Goal: Information Seeking & Learning: Learn about a topic

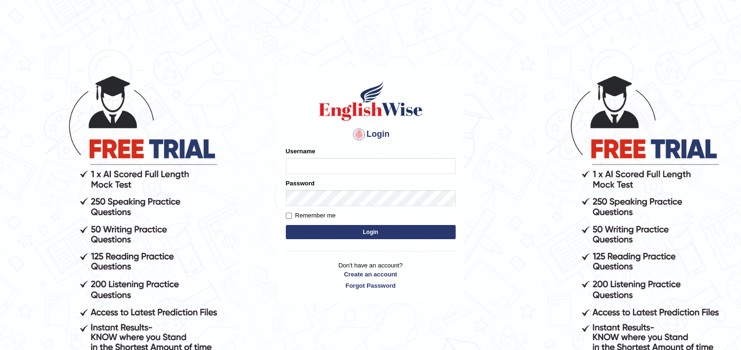
type input "paramjeet84"
click at [326, 227] on button "Login" at bounding box center [371, 232] width 170 height 14
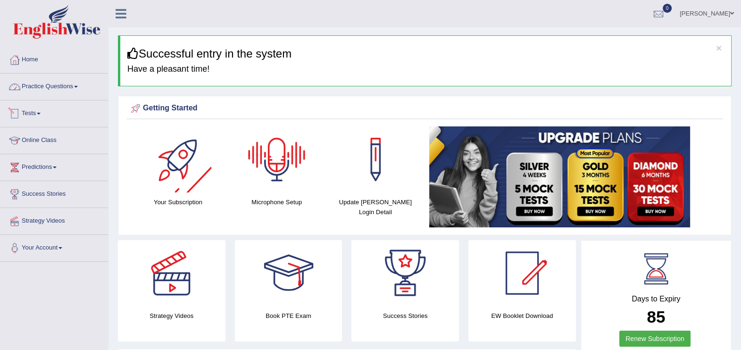
click at [60, 87] on link "Practice Questions" at bounding box center [54, 86] width 108 height 24
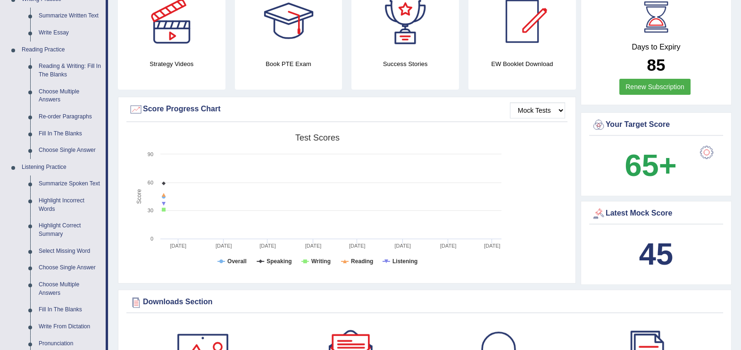
scroll to position [244, 0]
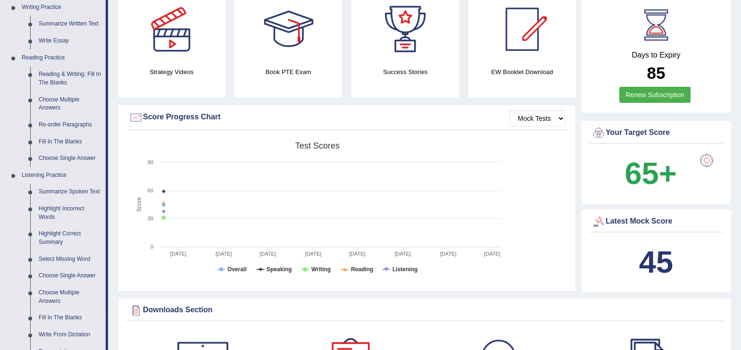
click at [68, 321] on link "Fill In The Blanks" at bounding box center [69, 318] width 71 height 17
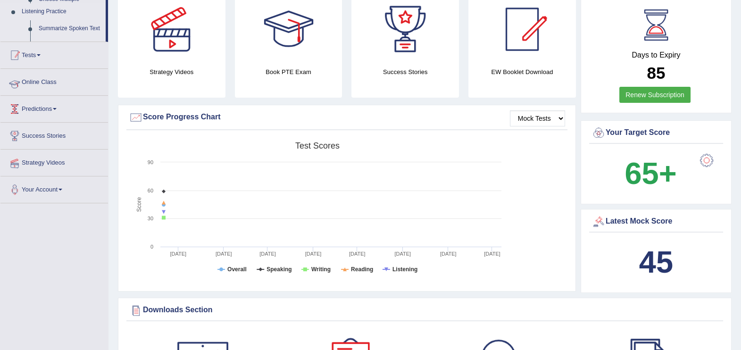
scroll to position [120, 0]
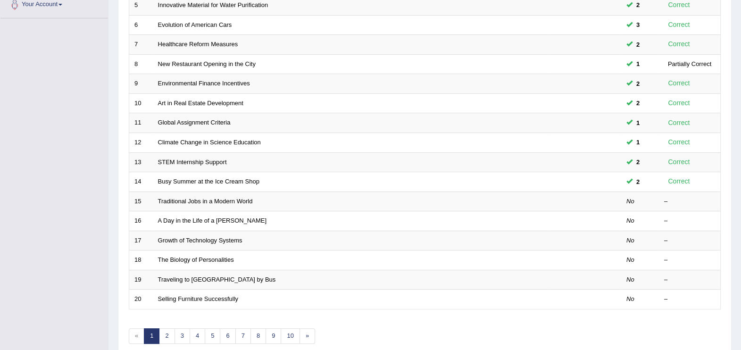
scroll to position [267, 0]
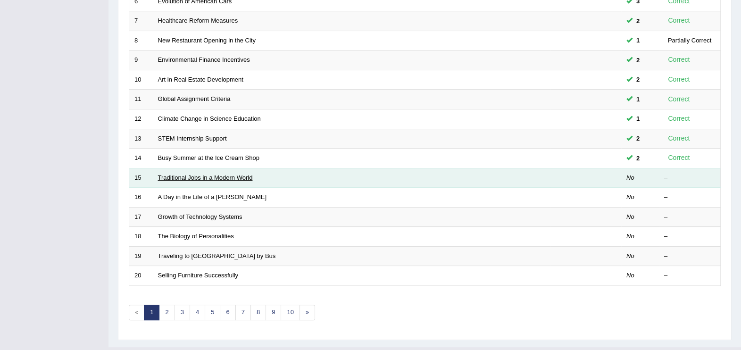
click at [218, 174] on link "Traditional Jobs in a Modern World" at bounding box center [205, 177] width 95 height 7
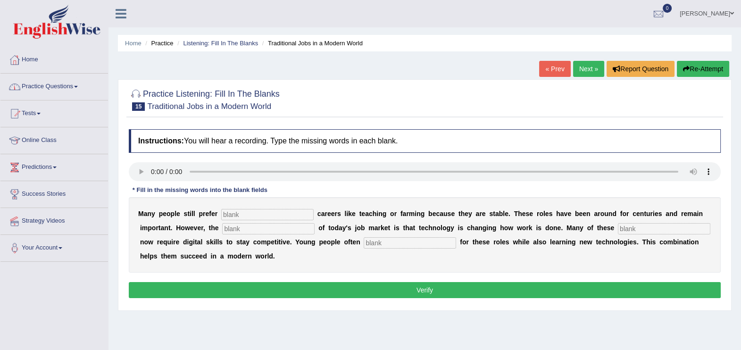
click at [57, 87] on link "Practice Questions" at bounding box center [54, 86] width 108 height 24
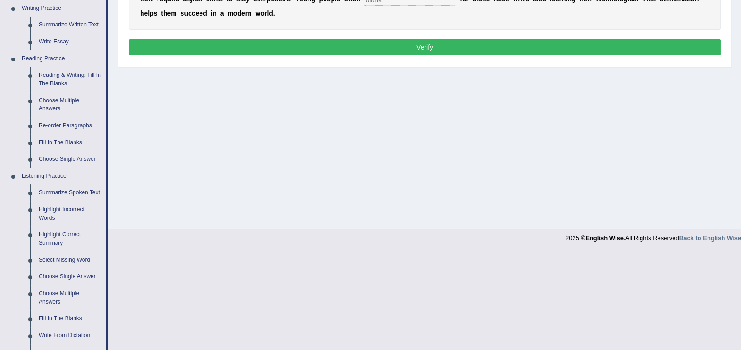
scroll to position [283, 0]
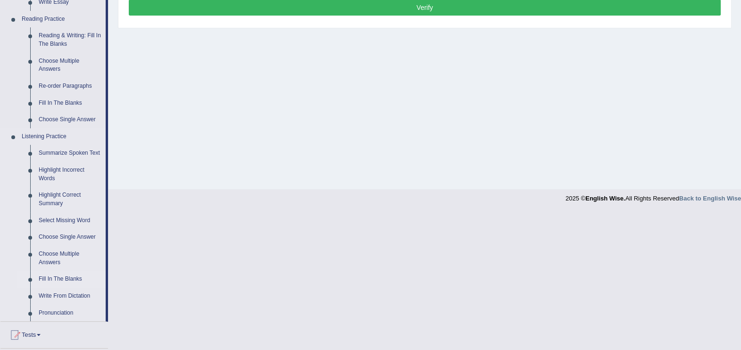
click at [63, 278] on link "Fill In The Blanks" at bounding box center [69, 279] width 71 height 17
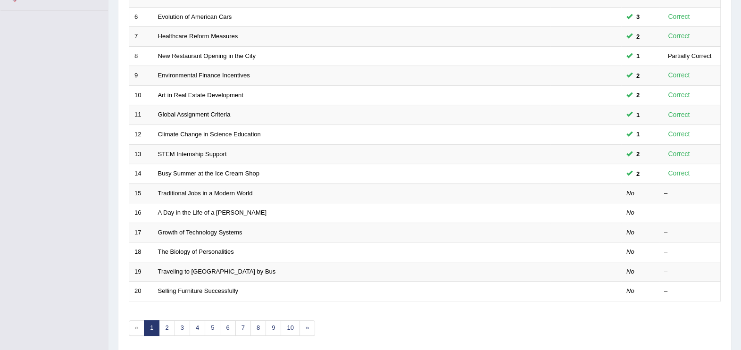
scroll to position [272, 0]
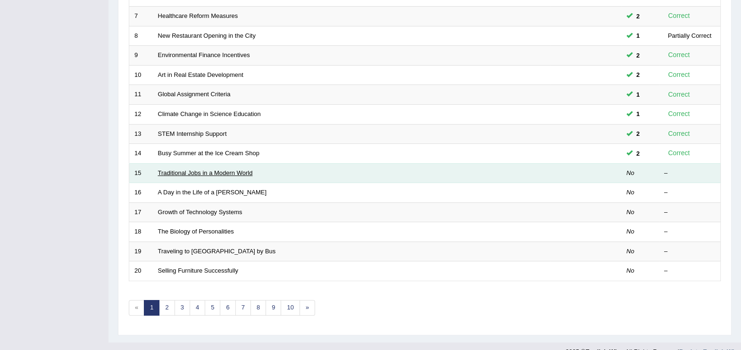
click at [218, 169] on link "Traditional Jobs in a Modern World" at bounding box center [205, 172] width 95 height 7
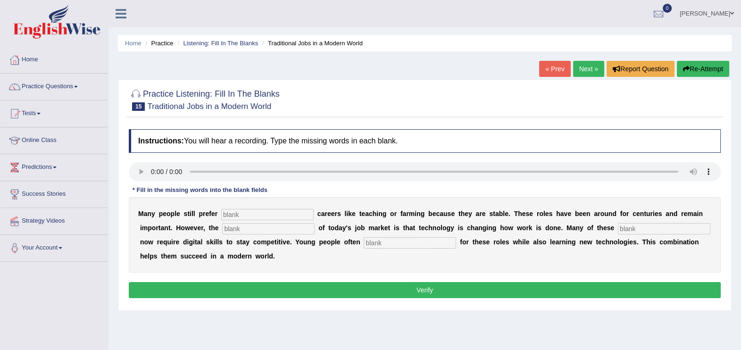
click at [241, 217] on input "text" at bounding box center [267, 214] width 92 height 11
type input "TRADITIONAL"
click at [229, 229] on input "text" at bounding box center [268, 228] width 92 height 11
type input "reality"
click at [568, 222] on div "M a n y p e o p l e s t i l l p r e f e r TRADITIONAL c a r e e r s l i k e t e…" at bounding box center [425, 235] width 592 height 76
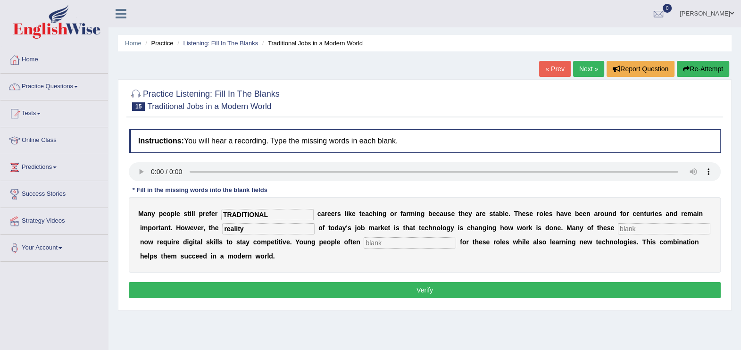
click at [618, 227] on input "text" at bounding box center [664, 228] width 92 height 11
click at [618, 227] on input "jobs" at bounding box center [664, 228] width 92 height 11
type input "jobs"
click at [364, 239] on input "text" at bounding box center [410, 242] width 92 height 11
type input "apply"
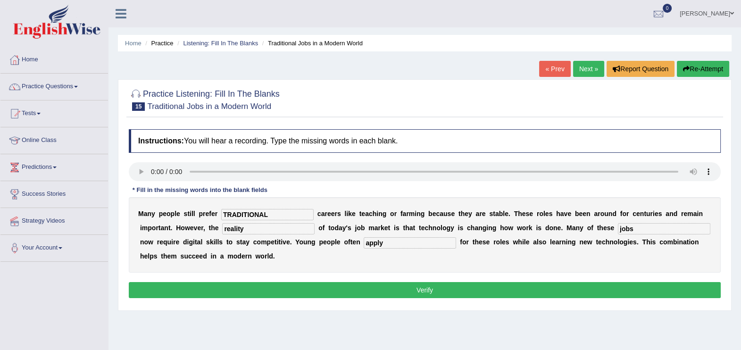
click at [432, 293] on button "Verify" at bounding box center [425, 290] width 592 height 16
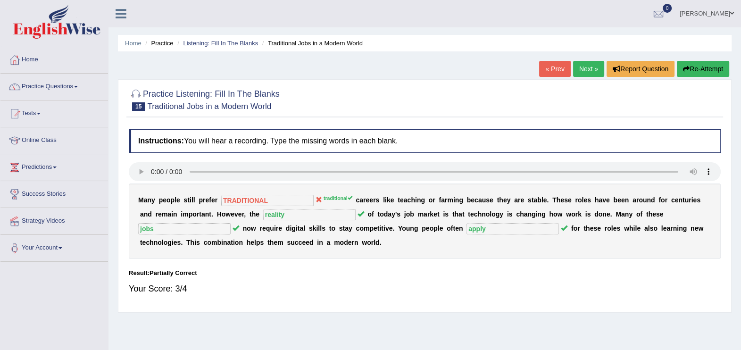
click at [709, 70] on button "Re-Attempt" at bounding box center [703, 69] width 52 height 16
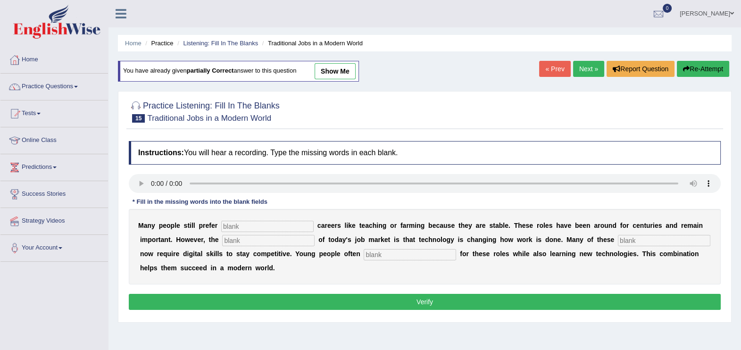
click at [248, 228] on input "text" at bounding box center [267, 226] width 92 height 11
type input "traditional"
click at [222, 244] on input "text" at bounding box center [268, 240] width 92 height 11
type input "reality"
click at [618, 241] on input "text" at bounding box center [664, 240] width 92 height 11
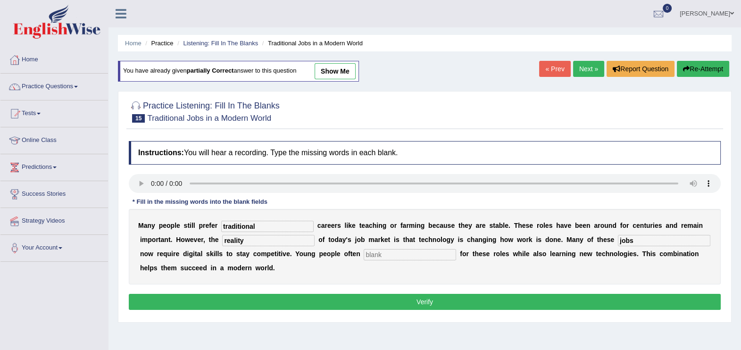
type input "jobs"
click at [364, 257] on input "text" at bounding box center [410, 254] width 92 height 11
type input "apply"
click at [400, 304] on button "Verify" at bounding box center [425, 302] width 592 height 16
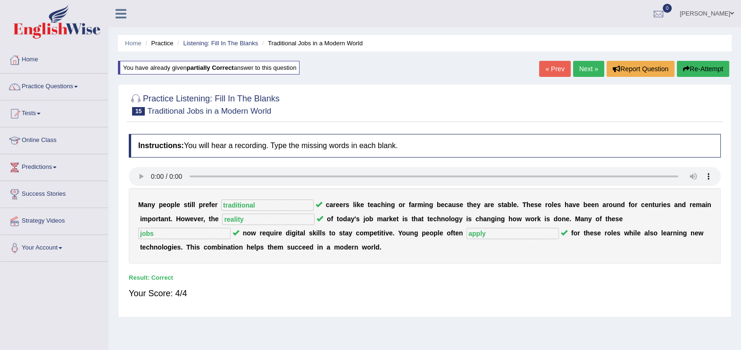
click at [587, 67] on link "Next »" at bounding box center [588, 69] width 31 height 16
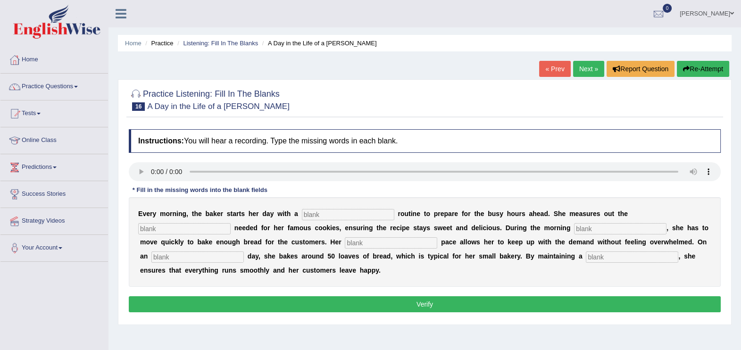
click at [312, 212] on input "text" at bounding box center [348, 214] width 92 height 11
type input "simple"
click at [231, 223] on input "text" at bounding box center [184, 228] width 92 height 11
type input "sugar"
click at [574, 231] on input "text" at bounding box center [620, 228] width 92 height 11
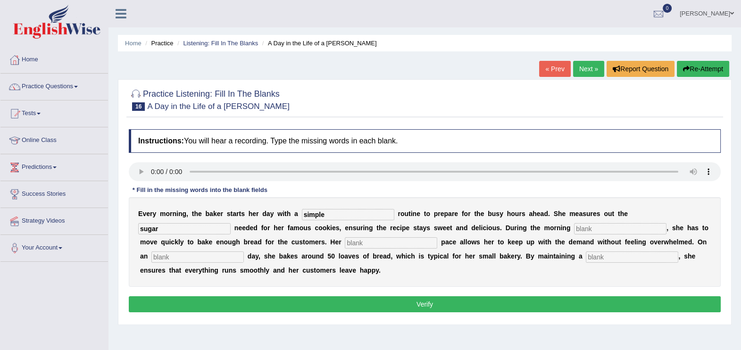
type input "t"
type input "rush"
click at [345, 243] on input "text" at bounding box center [391, 242] width 92 height 11
type input "a"
type input "steady"
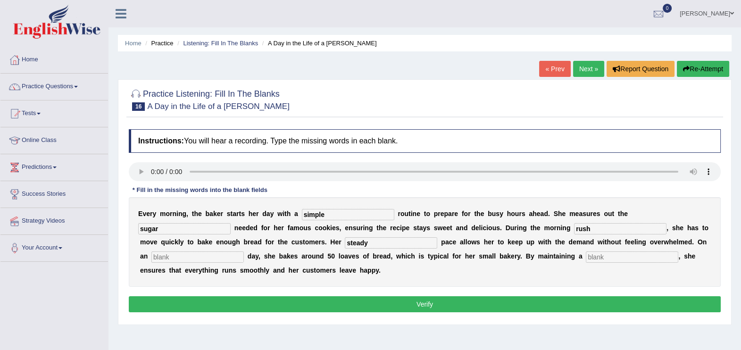
click at [244, 252] on input "text" at bounding box center [197, 257] width 92 height 11
type input "average"
click at [586, 252] on input "text" at bounding box center [632, 257] width 92 height 11
type input "workflow"
click at [459, 296] on button "Verify" at bounding box center [425, 304] width 592 height 16
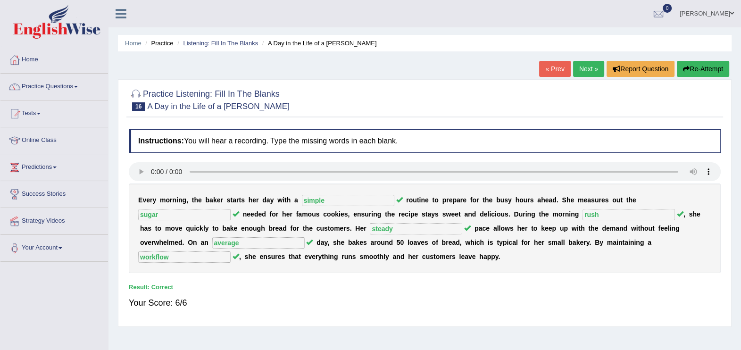
click at [595, 71] on link "Next »" at bounding box center [588, 69] width 31 height 16
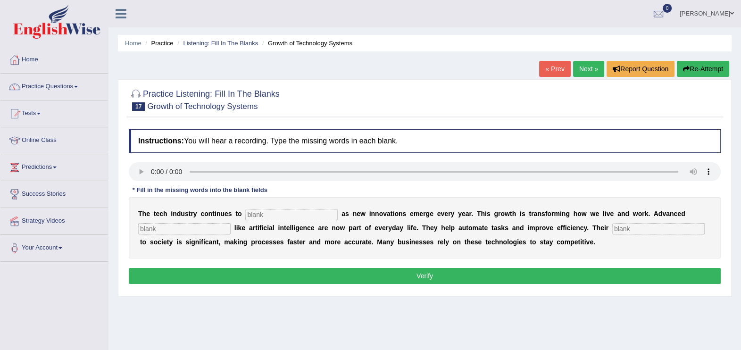
click at [255, 216] on input "text" at bounding box center [291, 214] width 92 height 11
type input "burgeon"
click at [164, 234] on input "text" at bounding box center [184, 228] width 92 height 11
type input "systems"
click at [613, 224] on input "text" at bounding box center [659, 228] width 92 height 11
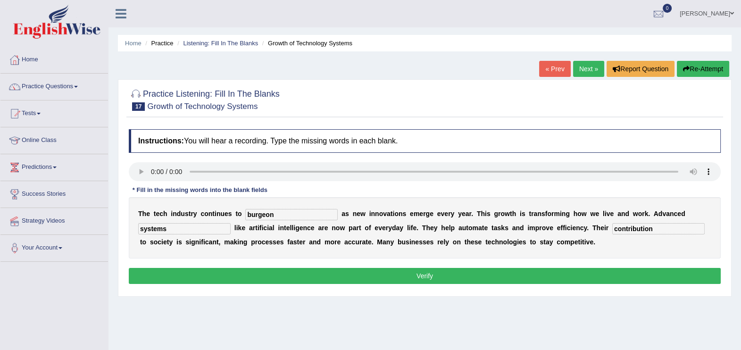
type input "contribution"
click at [520, 263] on div "Instructions: You will hear a recording. Type the missing words in each blank. …" at bounding box center [424, 208] width 597 height 167
click at [503, 278] on button "Verify" at bounding box center [425, 276] width 592 height 16
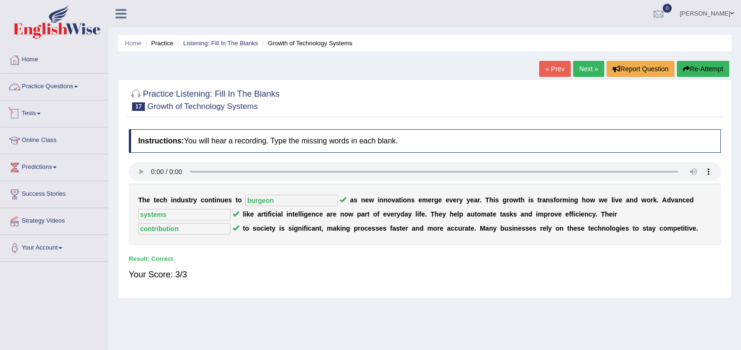
click at [55, 91] on link "Practice Questions" at bounding box center [54, 86] width 108 height 24
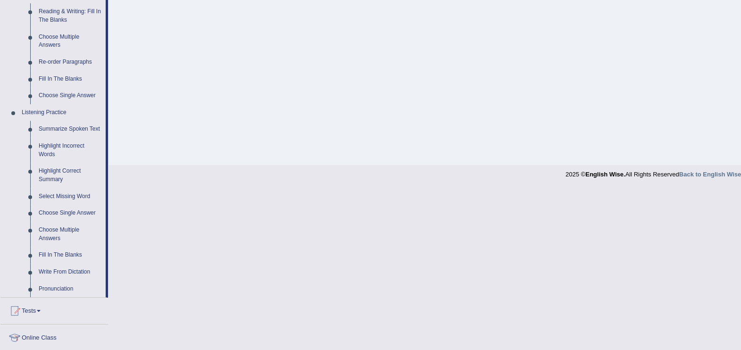
scroll to position [361, 0]
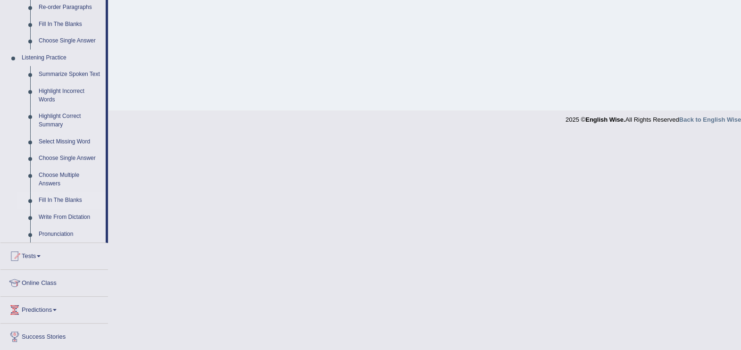
click at [63, 199] on link "Fill In The Blanks" at bounding box center [69, 200] width 71 height 17
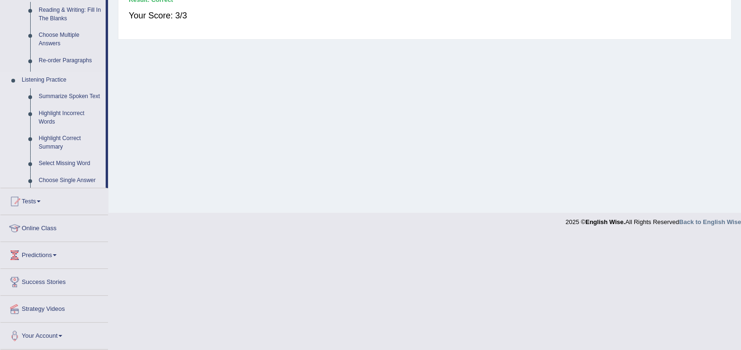
scroll to position [161, 0]
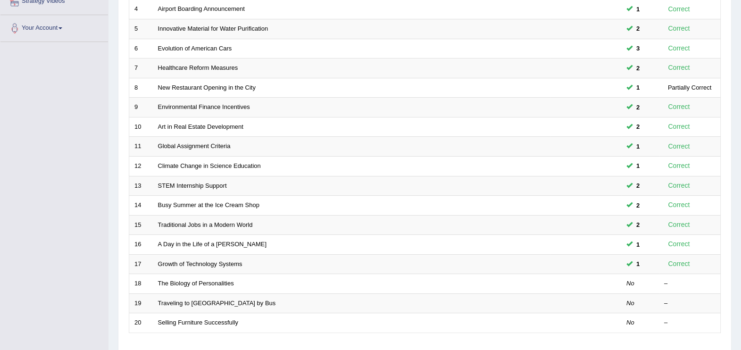
scroll to position [272, 0]
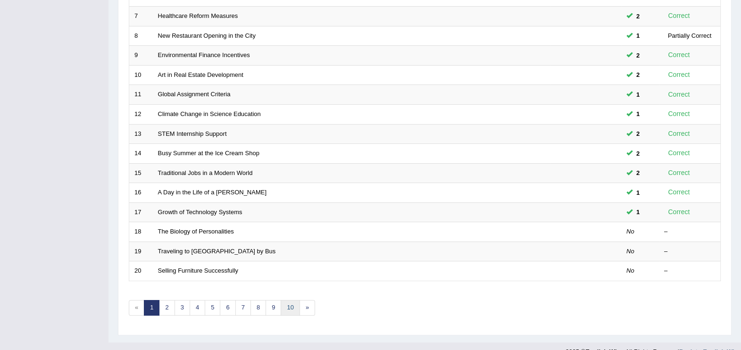
click at [284, 300] on link "10" at bounding box center [290, 308] width 19 height 16
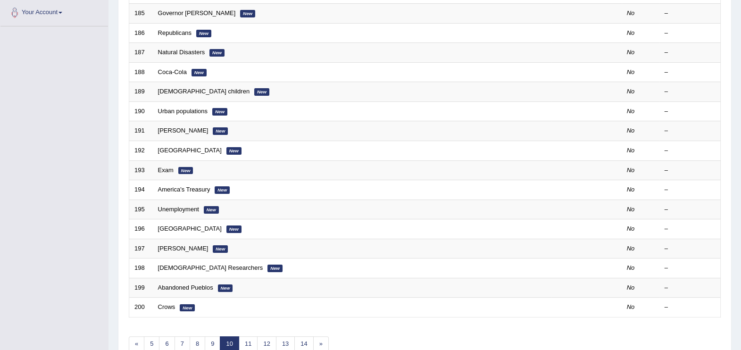
scroll to position [272, 0]
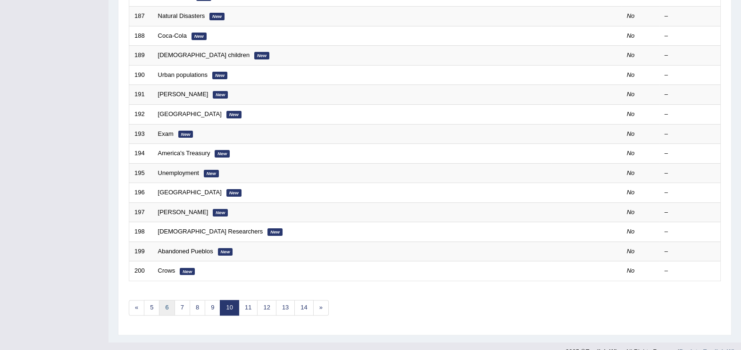
click at [168, 300] on link "6" at bounding box center [167, 308] width 16 height 16
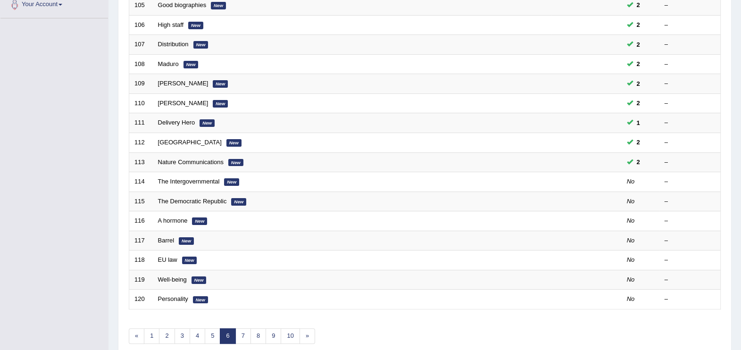
scroll to position [272, 0]
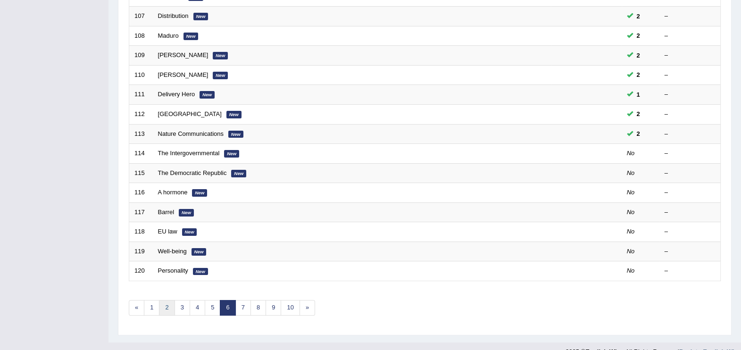
click at [165, 300] on link "2" at bounding box center [167, 308] width 16 height 16
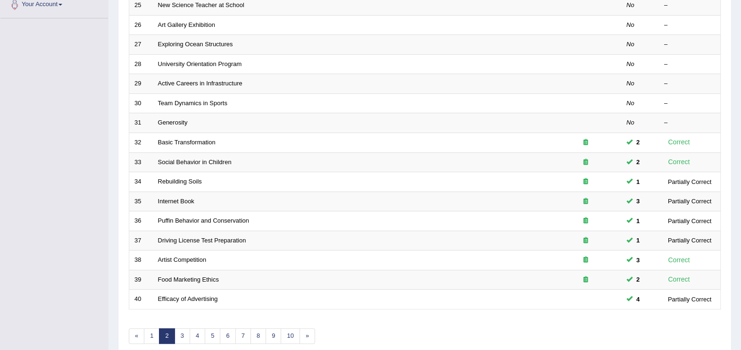
scroll to position [272, 0]
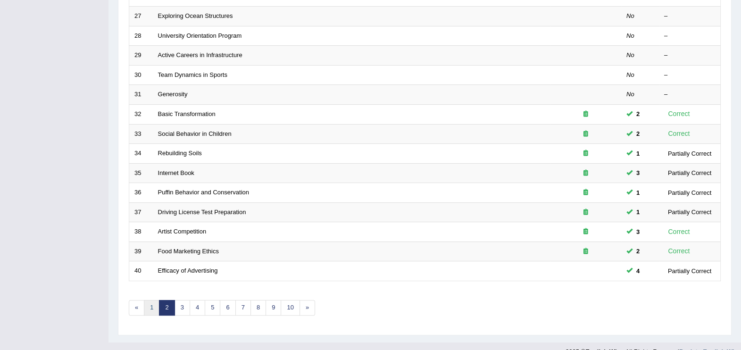
click at [151, 300] on link "1" at bounding box center [152, 308] width 16 height 16
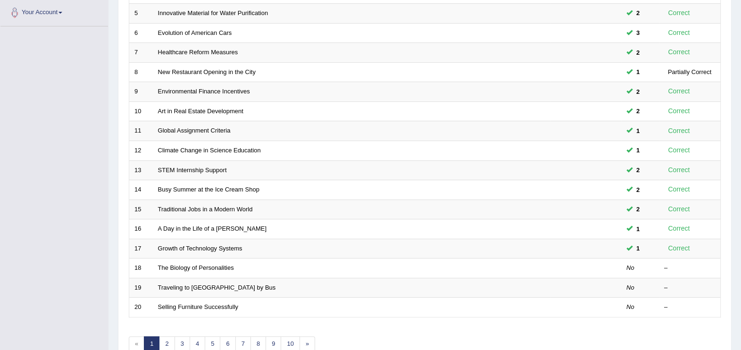
scroll to position [272, 0]
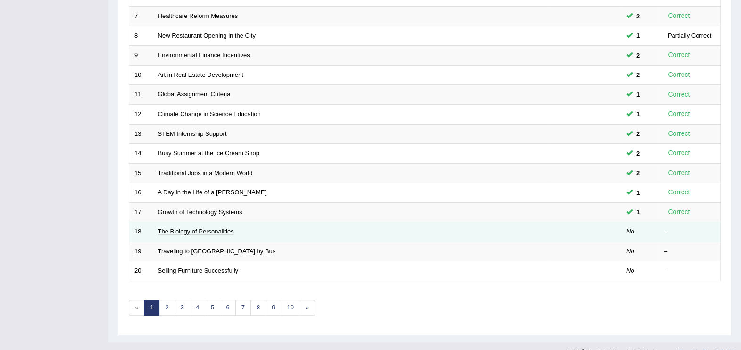
click at [222, 228] on link "The Biology of Personalities" at bounding box center [196, 231] width 76 height 7
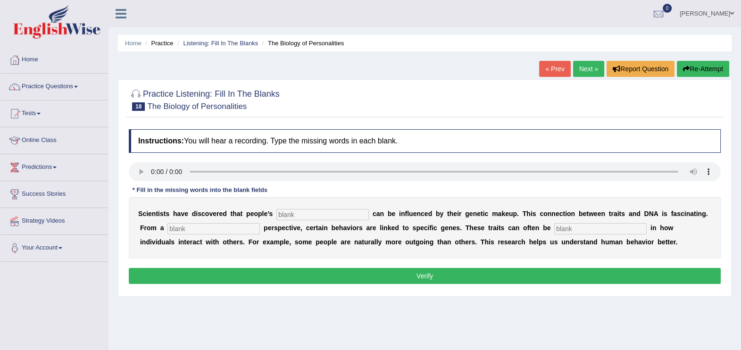
click at [295, 217] on input "text" at bounding box center [323, 214] width 92 height 11
type input "personalities"
click at [199, 230] on input "text" at bounding box center [214, 228] width 92 height 11
type input "biology"
click at [554, 229] on input "text" at bounding box center [600, 228] width 92 height 11
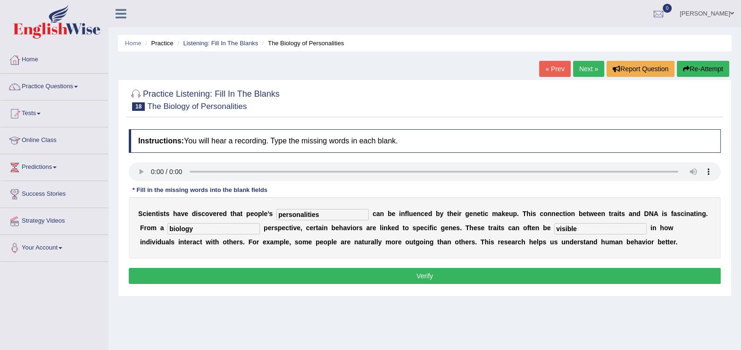
click at [554, 229] on input "visible" at bounding box center [600, 228] width 92 height 11
type input "visible"
click at [484, 276] on button "Verify" at bounding box center [425, 276] width 592 height 16
